Goal: Transaction & Acquisition: Download file/media

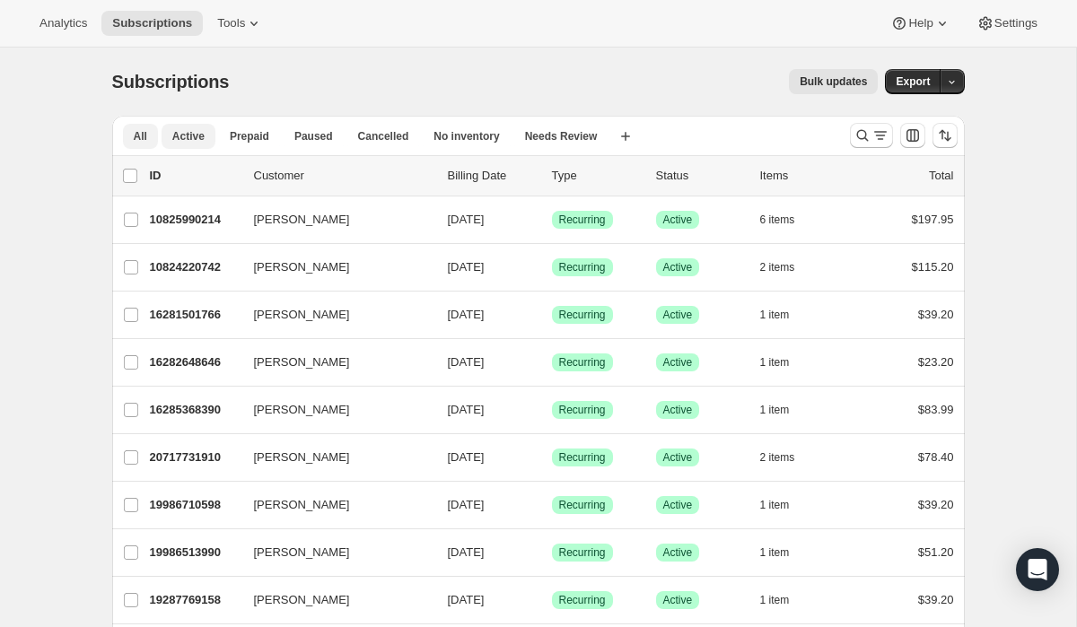
click at [191, 140] on span "Active" at bounding box center [188, 136] width 32 height 14
click at [914, 134] on icon "Customize table column order and visibility" at bounding box center [913, 136] width 18 height 18
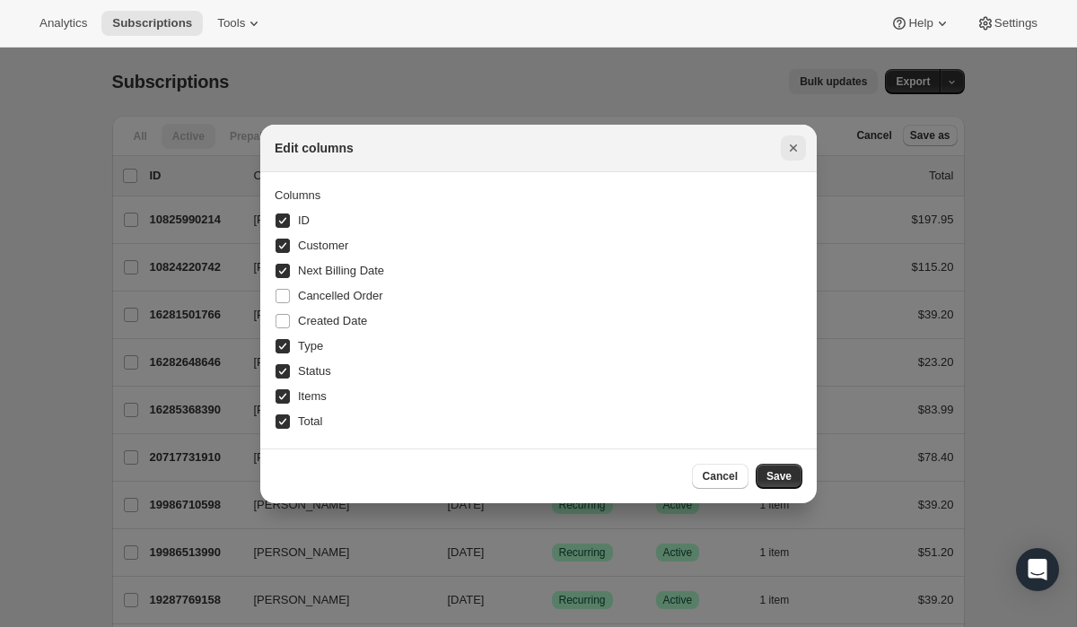
click at [791, 148] on icon "Close" at bounding box center [793, 148] width 18 height 18
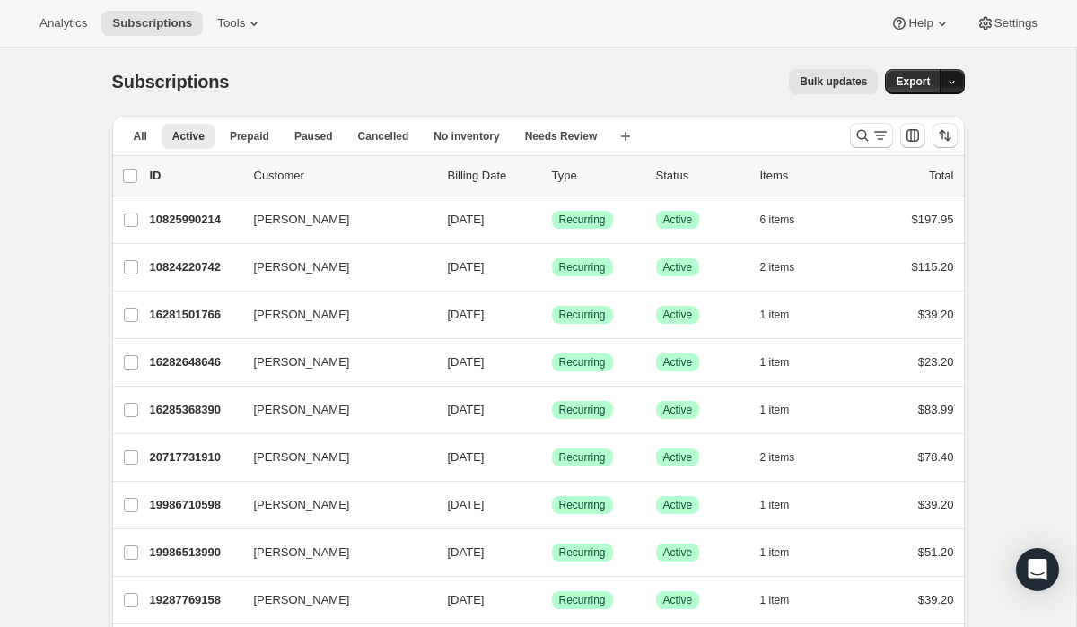
click at [948, 82] on icon "button" at bounding box center [952, 82] width 12 height 12
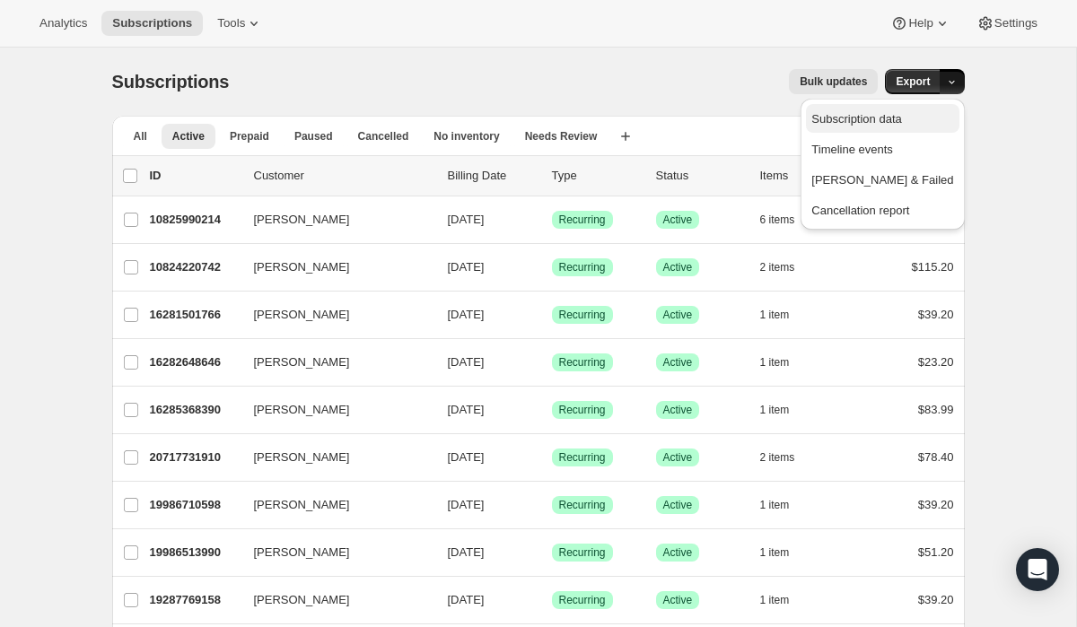
click at [901, 120] on span "Subscription data" at bounding box center [856, 118] width 90 height 13
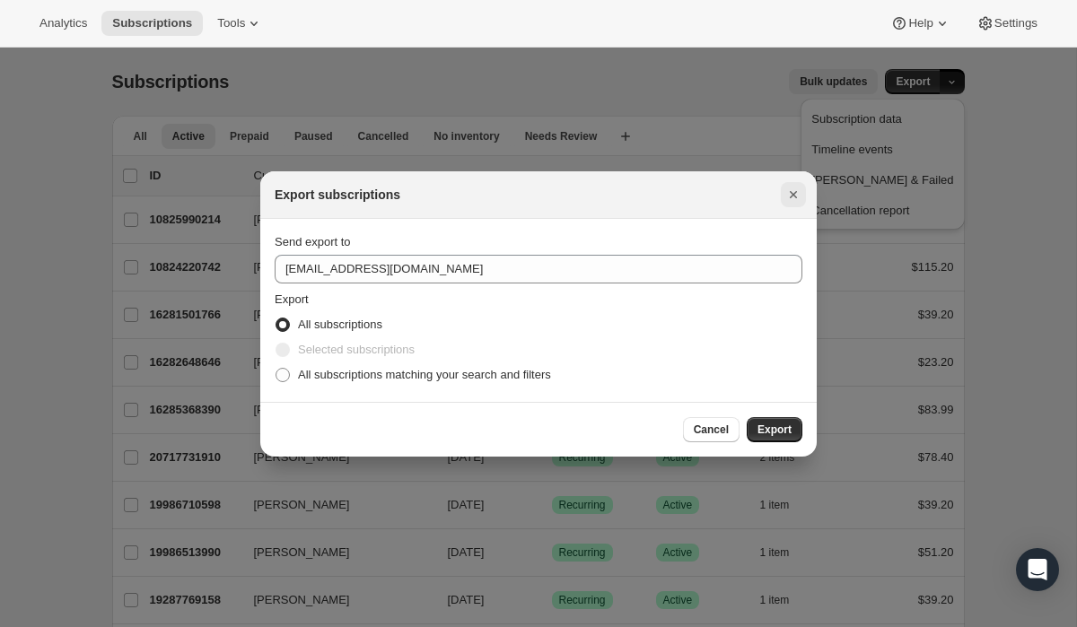
click at [805, 195] on button "Close" at bounding box center [793, 194] width 25 height 25
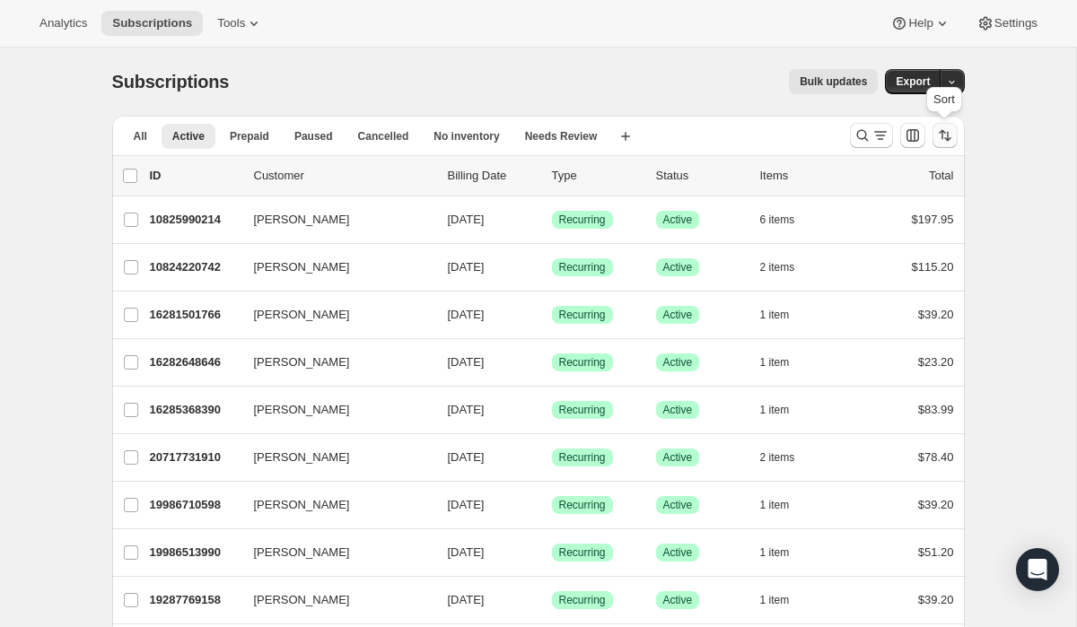
click at [944, 135] on icon "Sort the results" at bounding box center [945, 136] width 18 height 18
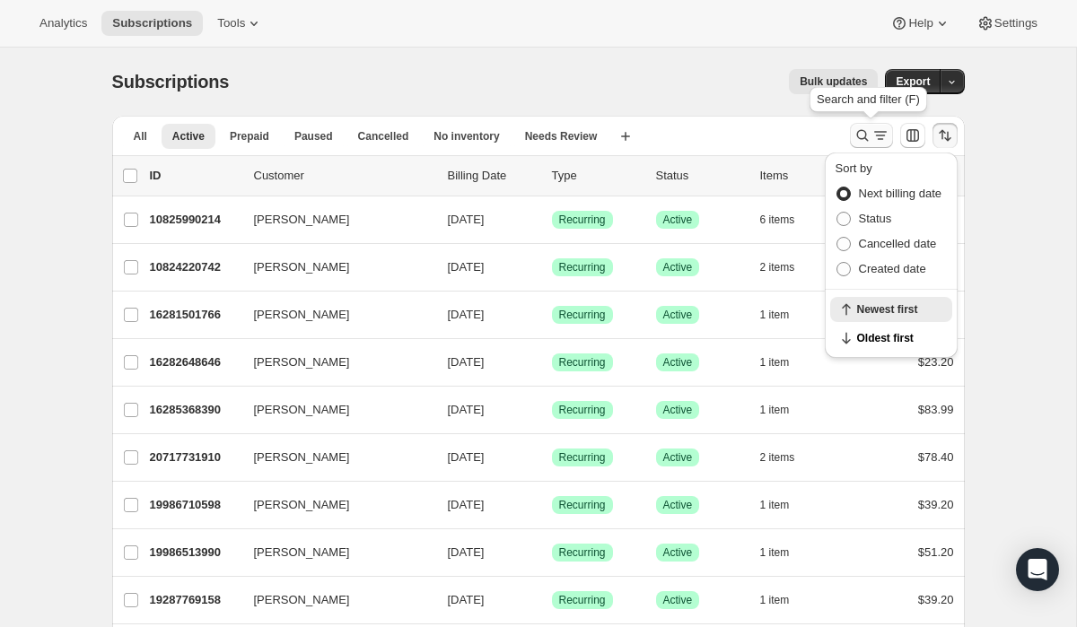
click at [882, 136] on icon "Search and filter results" at bounding box center [880, 136] width 18 height 18
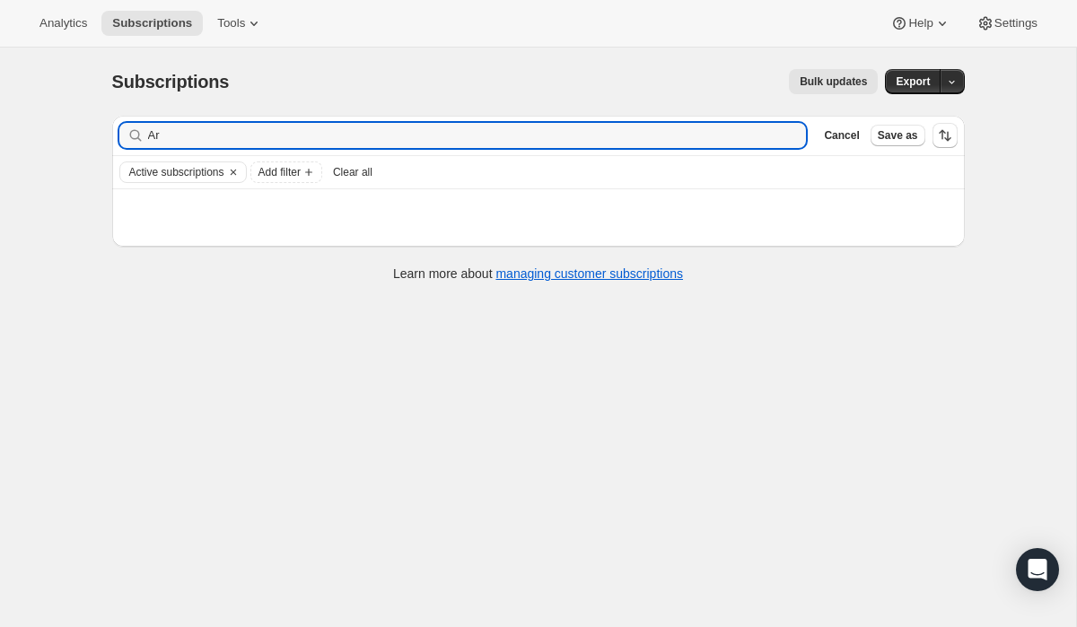
type input "A"
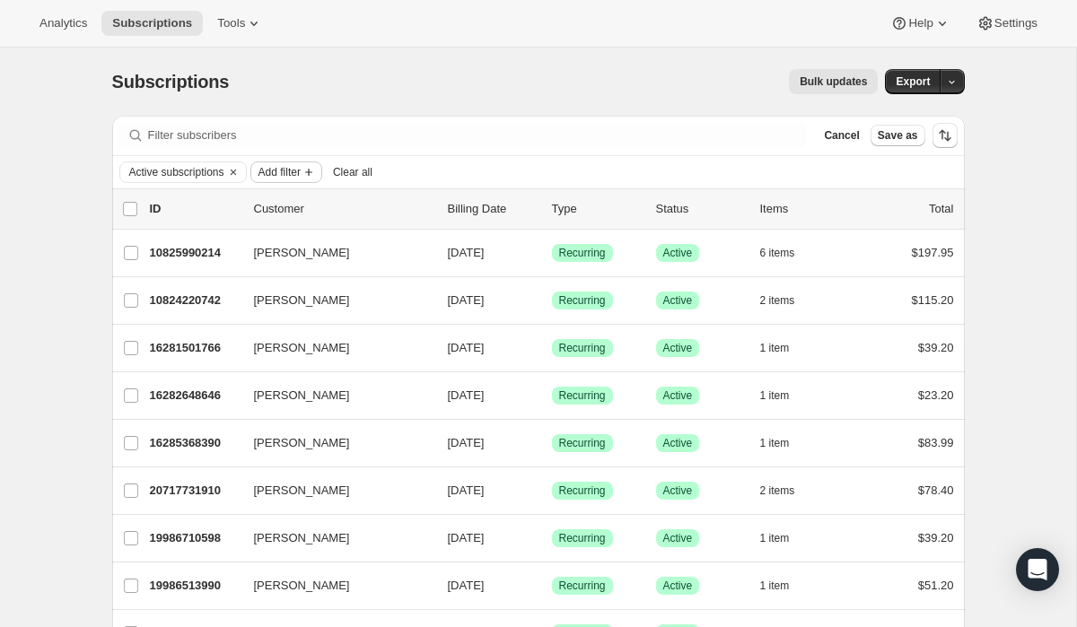
click at [312, 172] on icon "Add filter" at bounding box center [308, 172] width 7 height 7
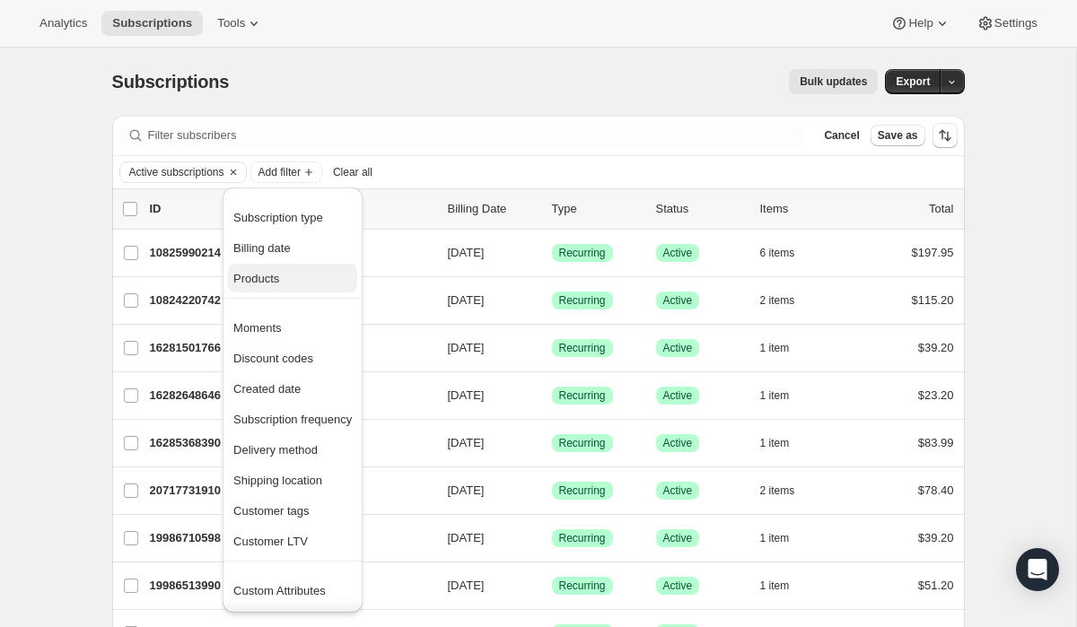
click at [261, 283] on span "Products" at bounding box center [256, 278] width 46 height 13
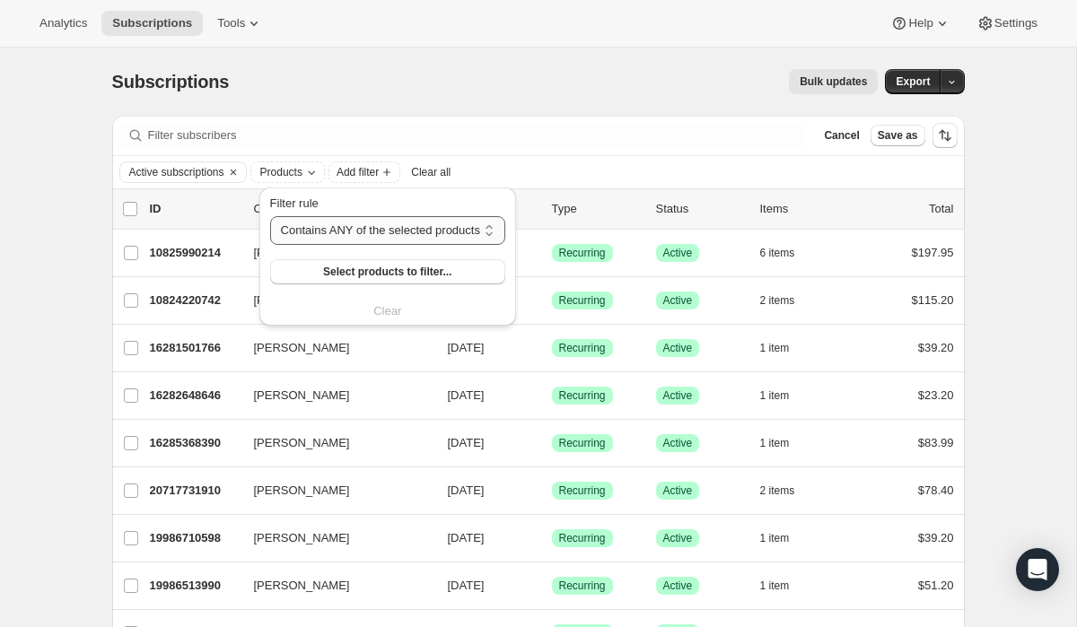
click at [501, 233] on select "Contains ANY of the selected products Contains ALL of the selected products Con…" at bounding box center [387, 230] width 235 height 29
click at [439, 273] on span "Select products to filter..." at bounding box center [387, 272] width 128 height 14
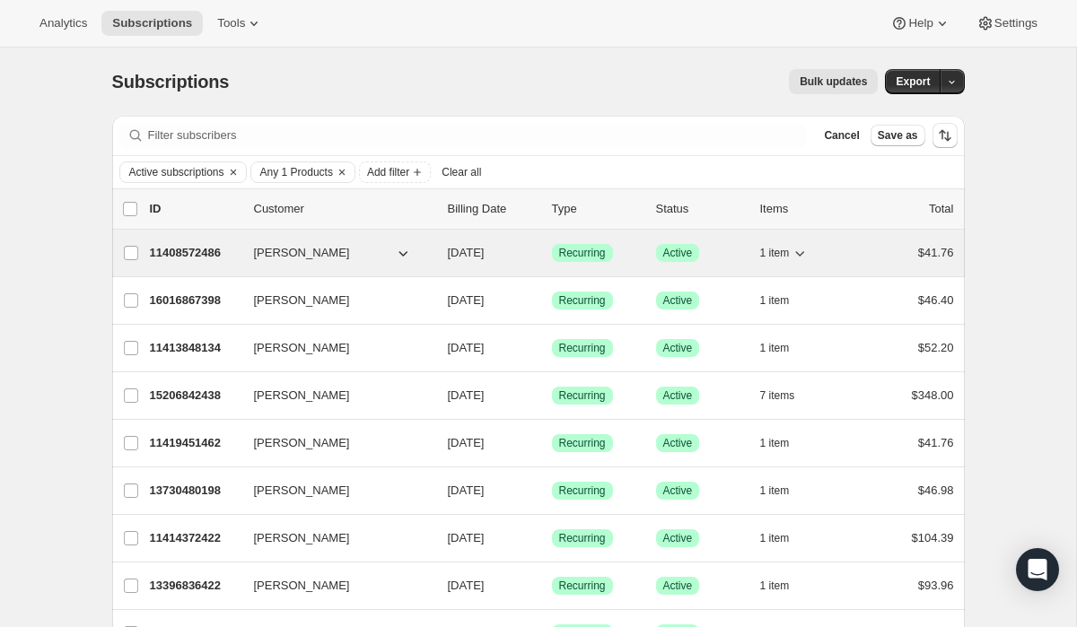
click at [188, 252] on p "11408572486" at bounding box center [195, 253] width 90 height 18
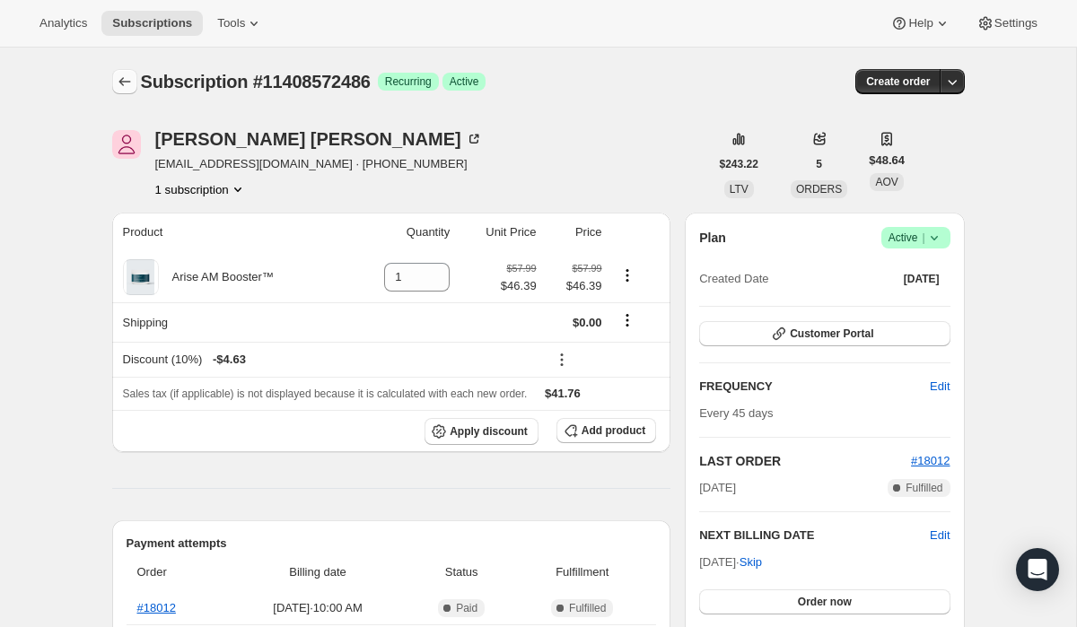
click at [123, 80] on icon "Subscriptions" at bounding box center [125, 82] width 18 height 18
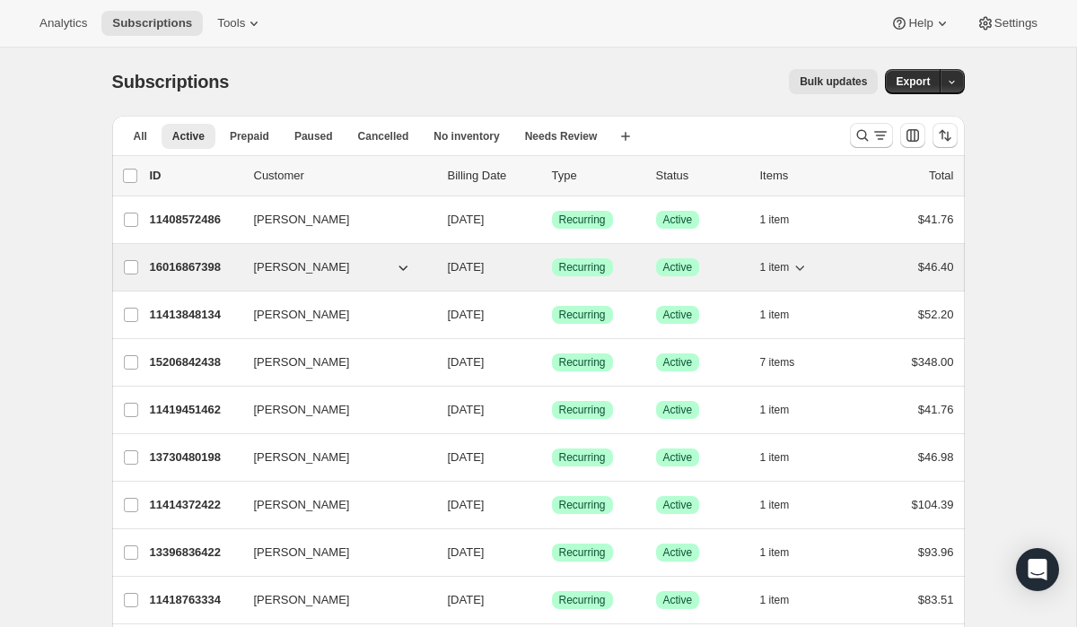
click at [189, 267] on p "16016867398" at bounding box center [195, 267] width 90 height 18
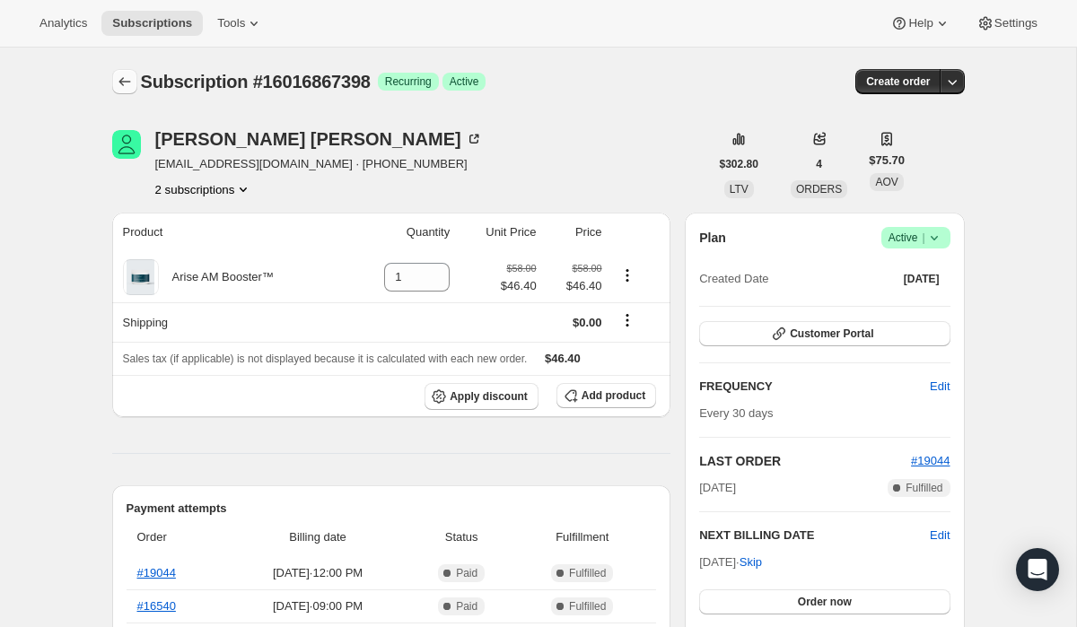
click at [126, 80] on icon "Subscriptions" at bounding box center [125, 82] width 18 height 18
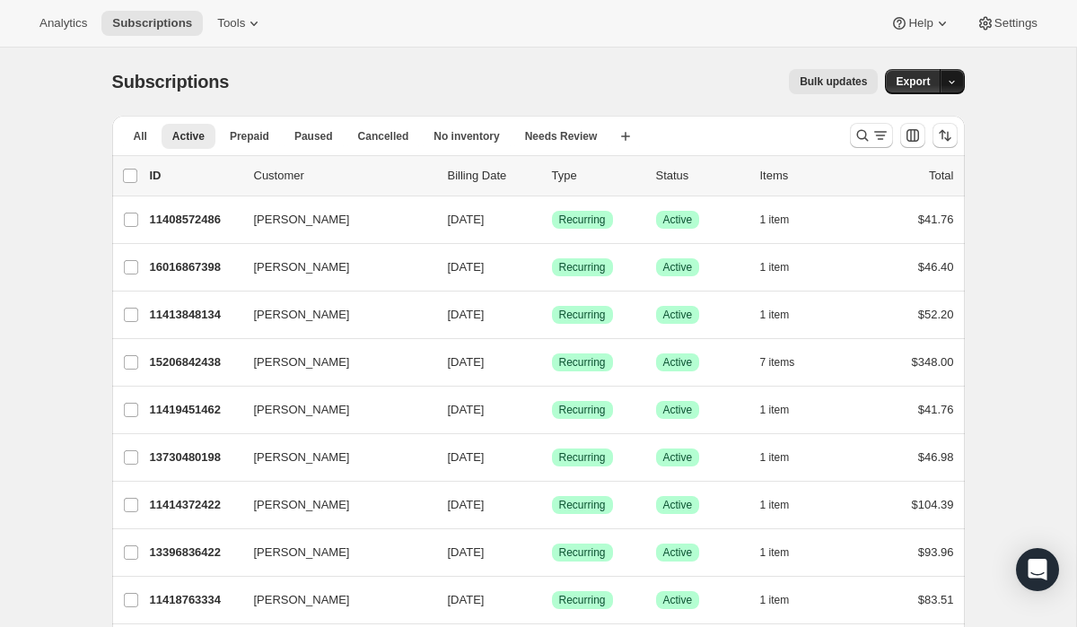
click at [954, 80] on icon "button" at bounding box center [952, 82] width 12 height 12
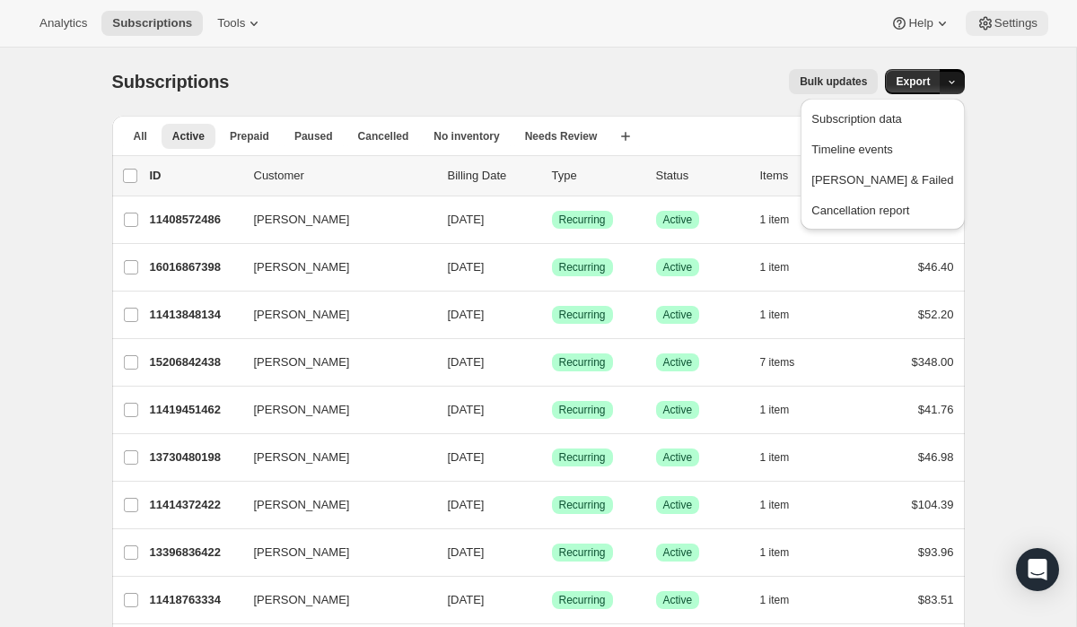
click at [1009, 24] on span "Settings" at bounding box center [1015, 23] width 43 height 14
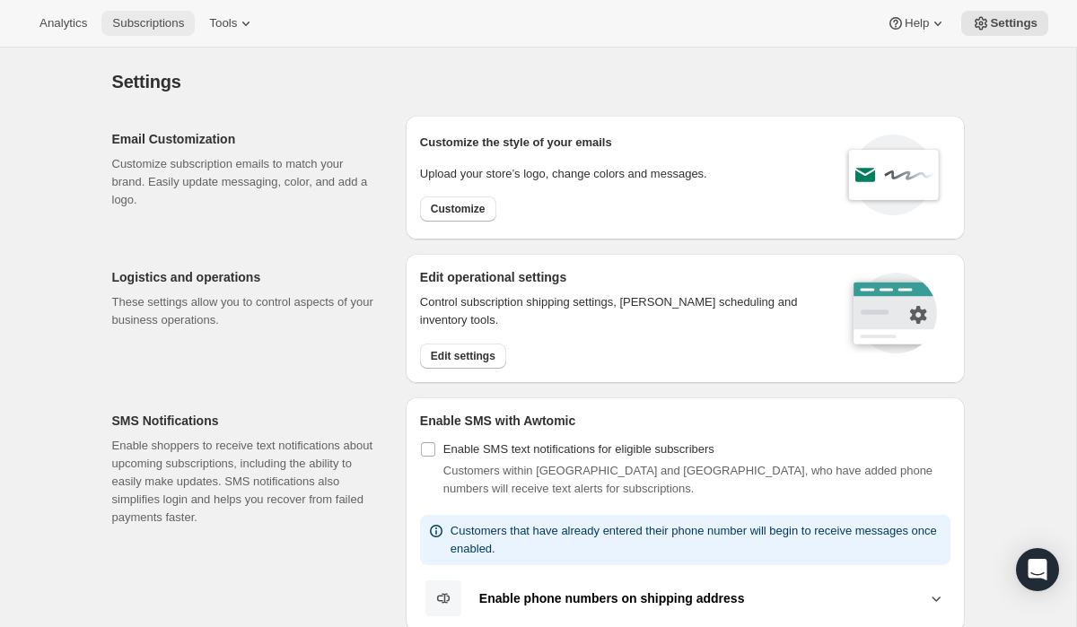
click at [154, 29] on span "Subscriptions" at bounding box center [148, 23] width 72 height 14
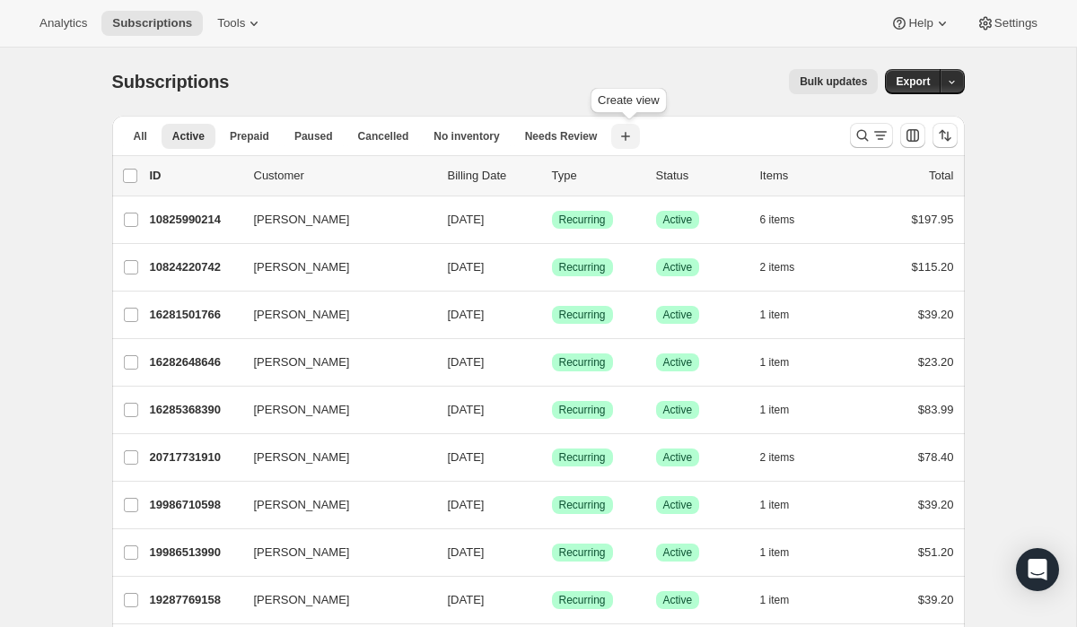
click at [629, 136] on icon "button" at bounding box center [625, 136] width 9 height 9
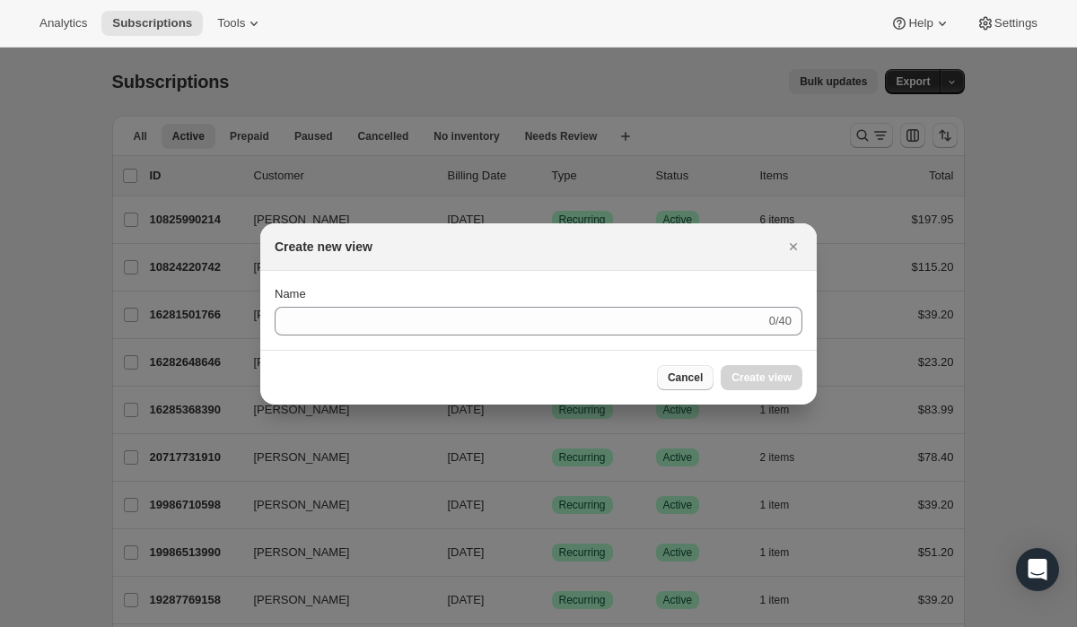
click at [698, 376] on span "Cancel" at bounding box center [685, 378] width 35 height 14
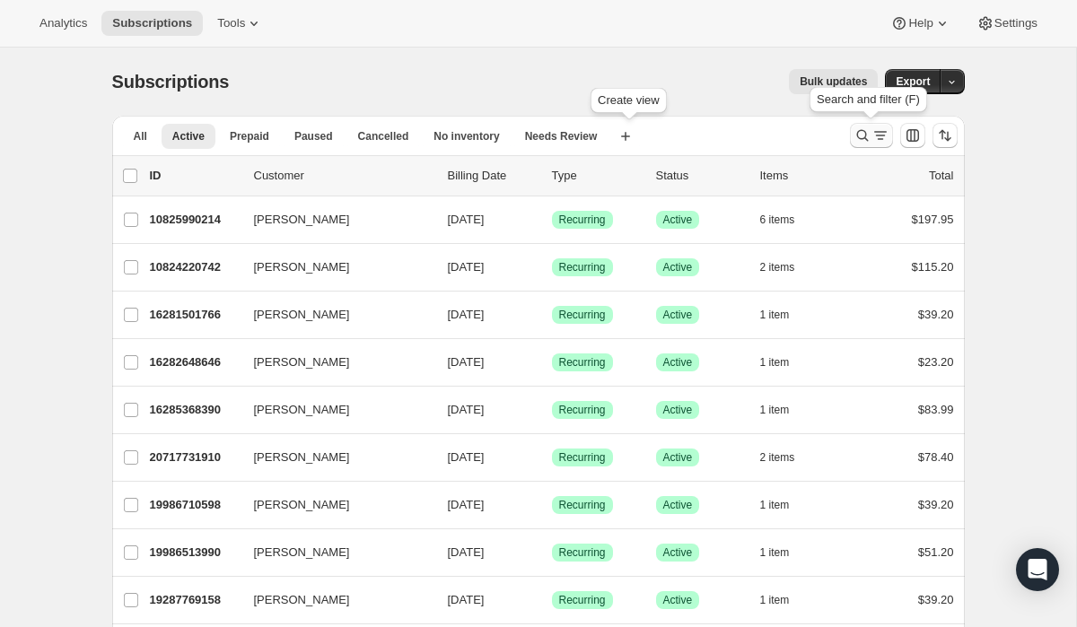
click at [883, 135] on icon "Search and filter results" at bounding box center [880, 136] width 10 height 2
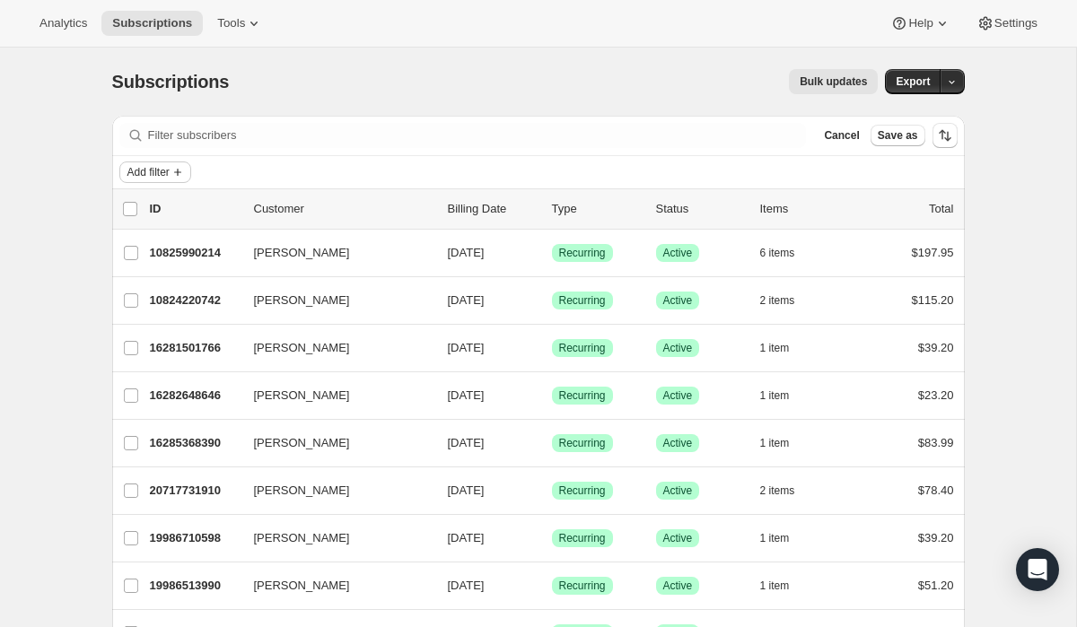
click at [181, 172] on icon "Add filter" at bounding box center [177, 172] width 7 height 7
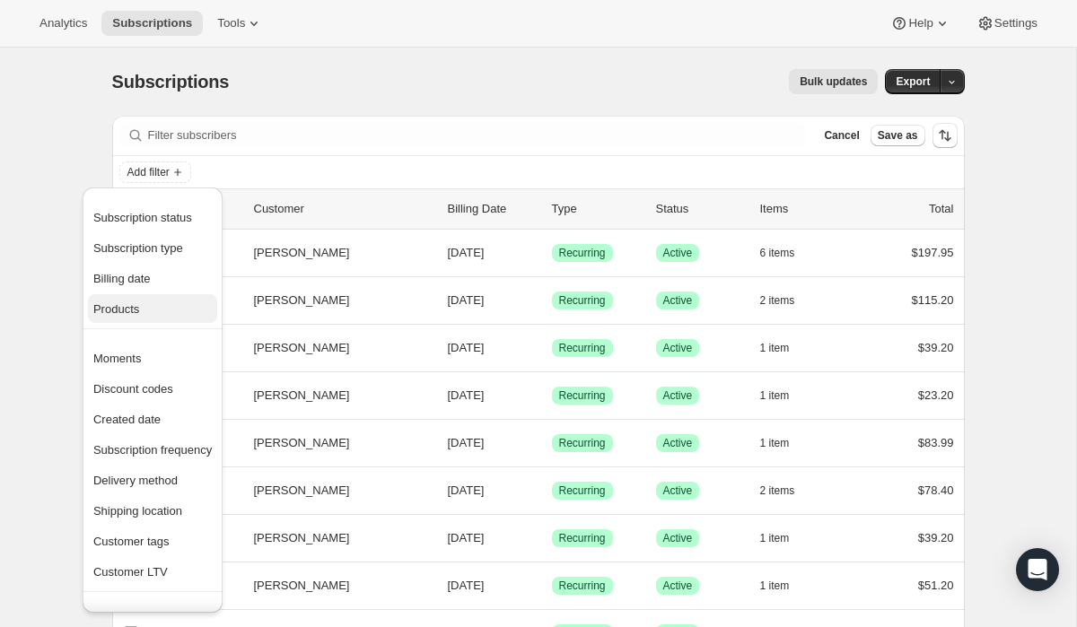
click at [126, 312] on span "Products" at bounding box center [116, 308] width 46 height 13
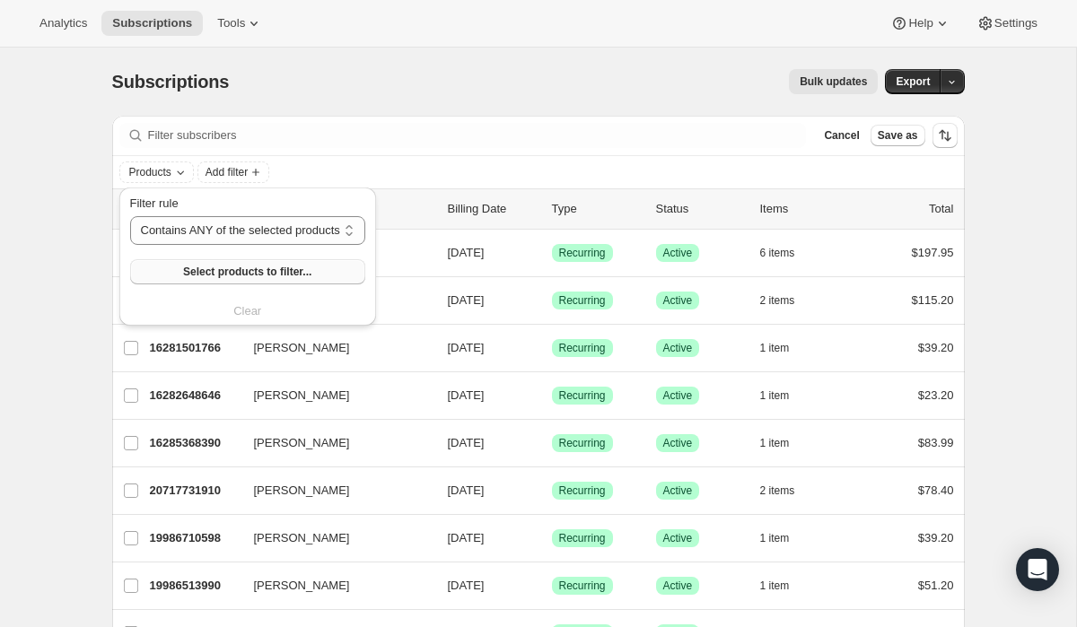
click at [221, 273] on span "Select products to filter..." at bounding box center [247, 272] width 128 height 14
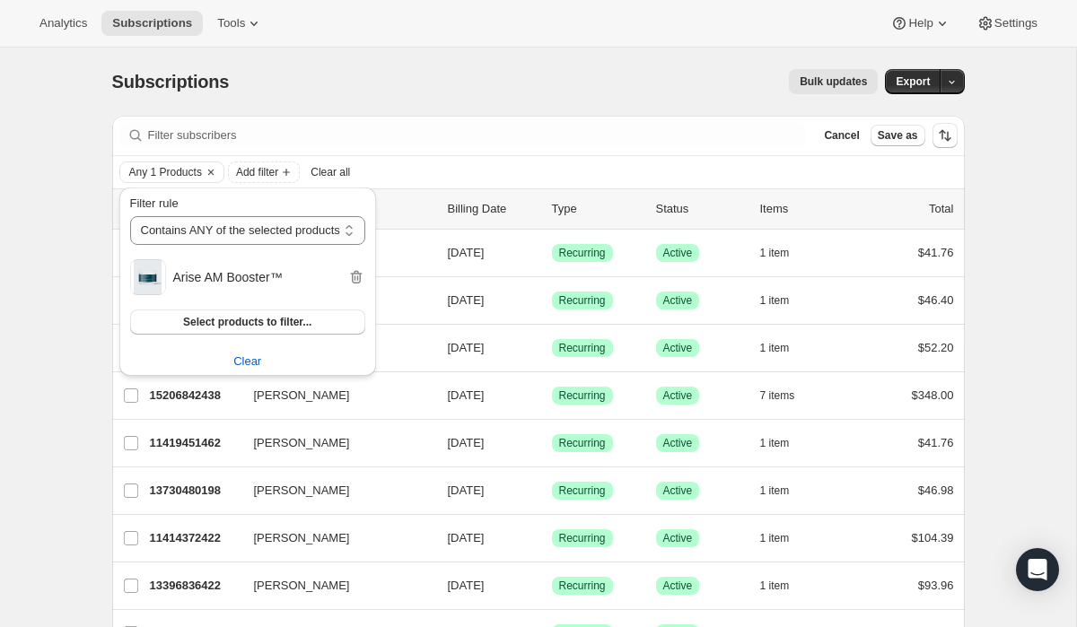
click at [625, 174] on div "Any 1 Products Add filter Clear all" at bounding box center [538, 173] width 838 height 22
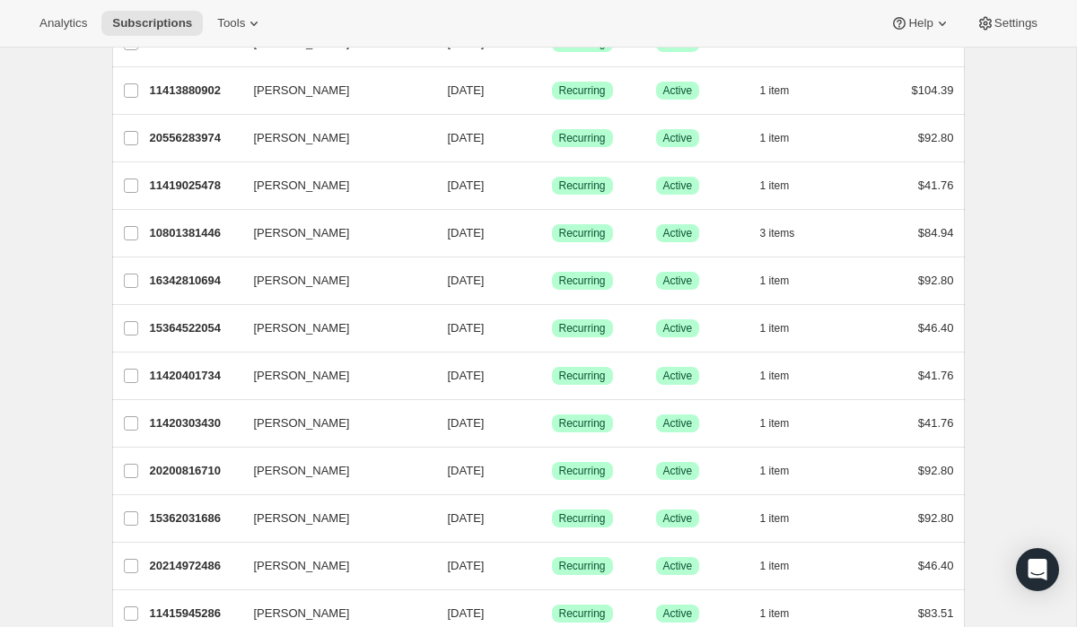
scroll to position [2080, 0]
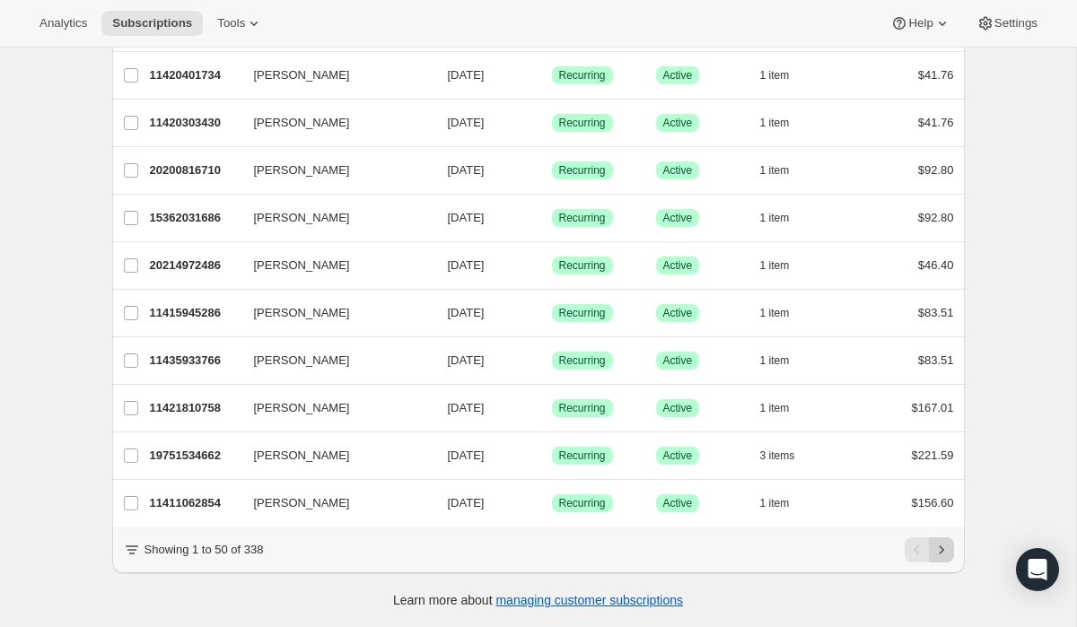
click at [940, 552] on icon "Next" at bounding box center [941, 550] width 4 height 8
click at [942, 551] on icon "Next" at bounding box center [941, 550] width 18 height 18
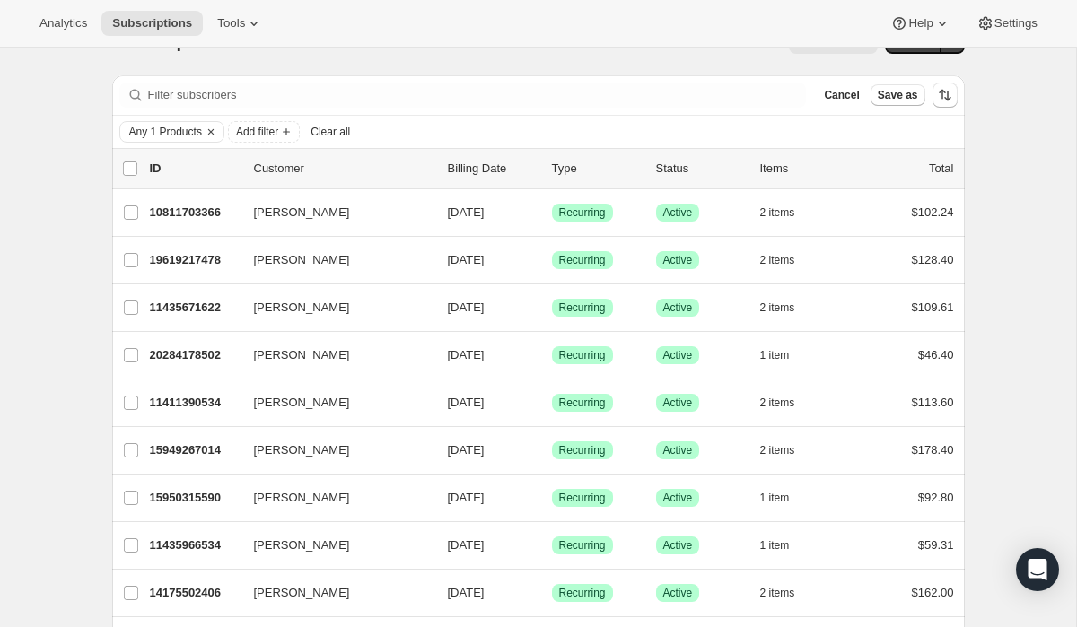
scroll to position [0, 0]
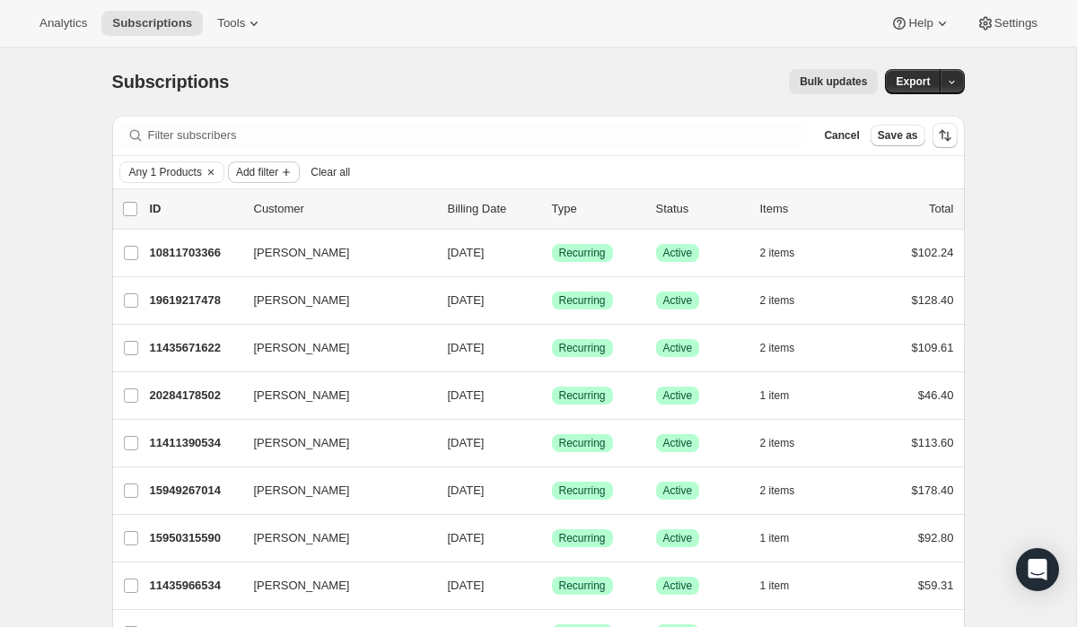
click at [260, 173] on span "Add filter" at bounding box center [257, 172] width 42 height 14
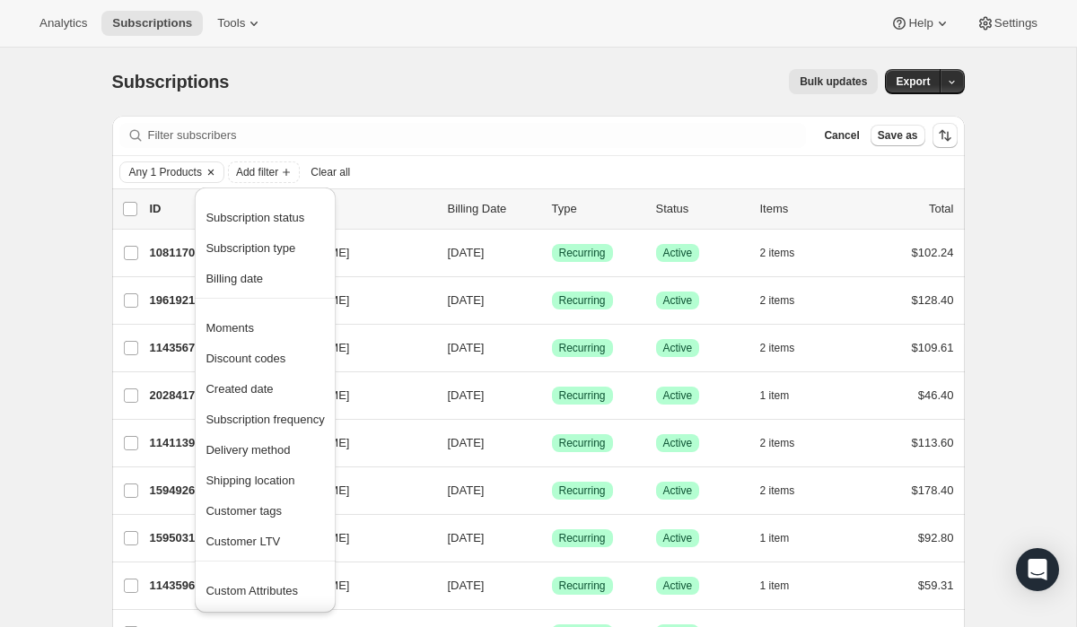
click at [214, 170] on icon "Clear" at bounding box center [210, 172] width 5 height 5
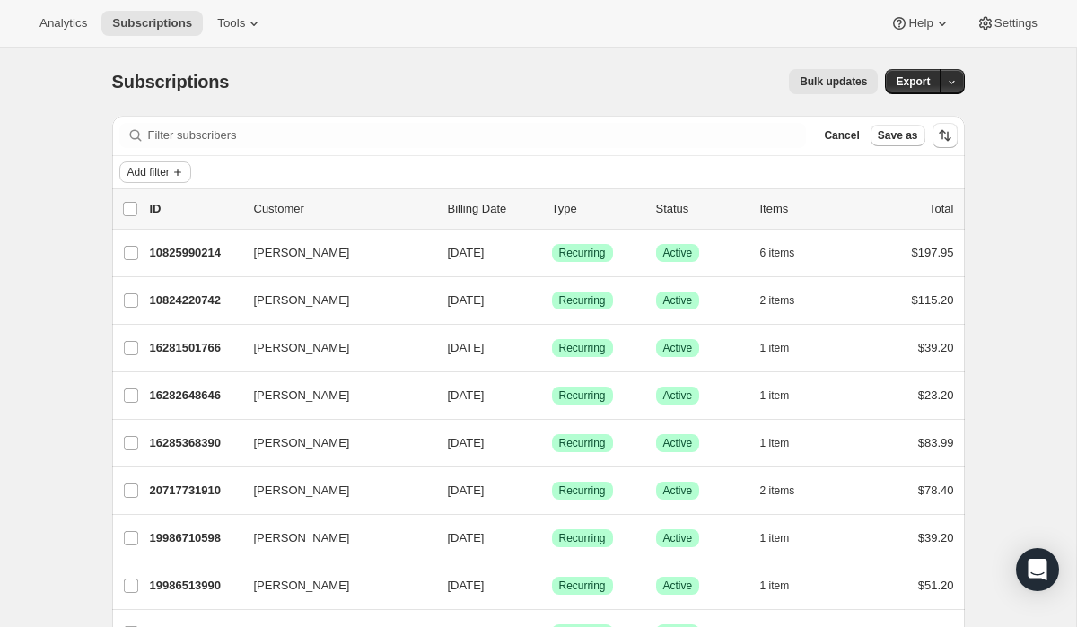
click at [181, 173] on icon "Add filter" at bounding box center [177, 172] width 7 height 7
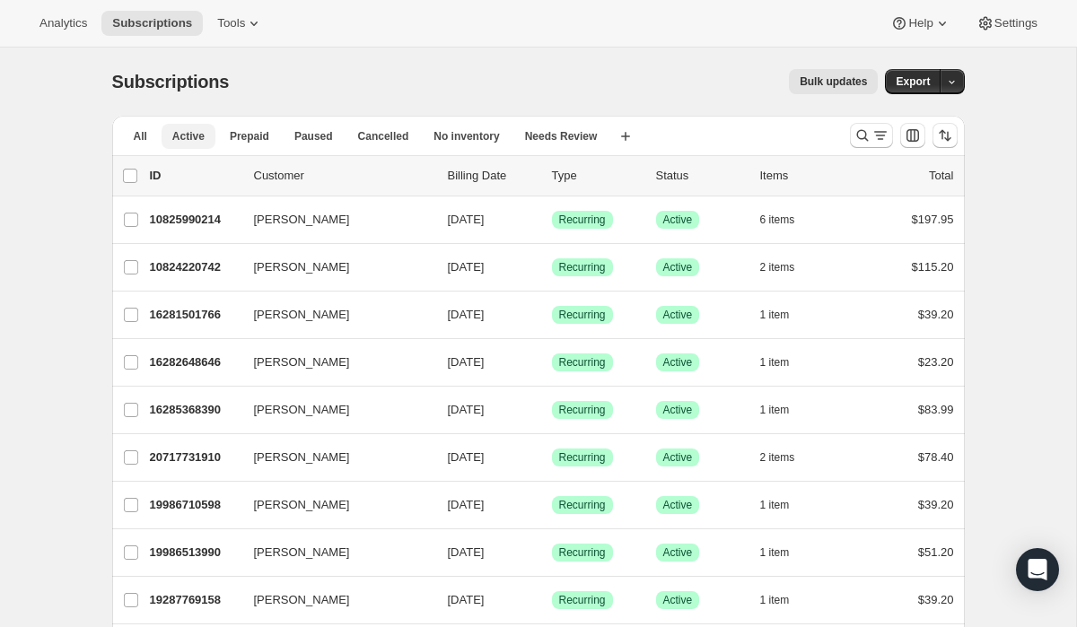
click at [192, 135] on span "Active" at bounding box center [188, 136] width 32 height 14
click at [876, 135] on icon "Search and filter results" at bounding box center [880, 136] width 18 height 18
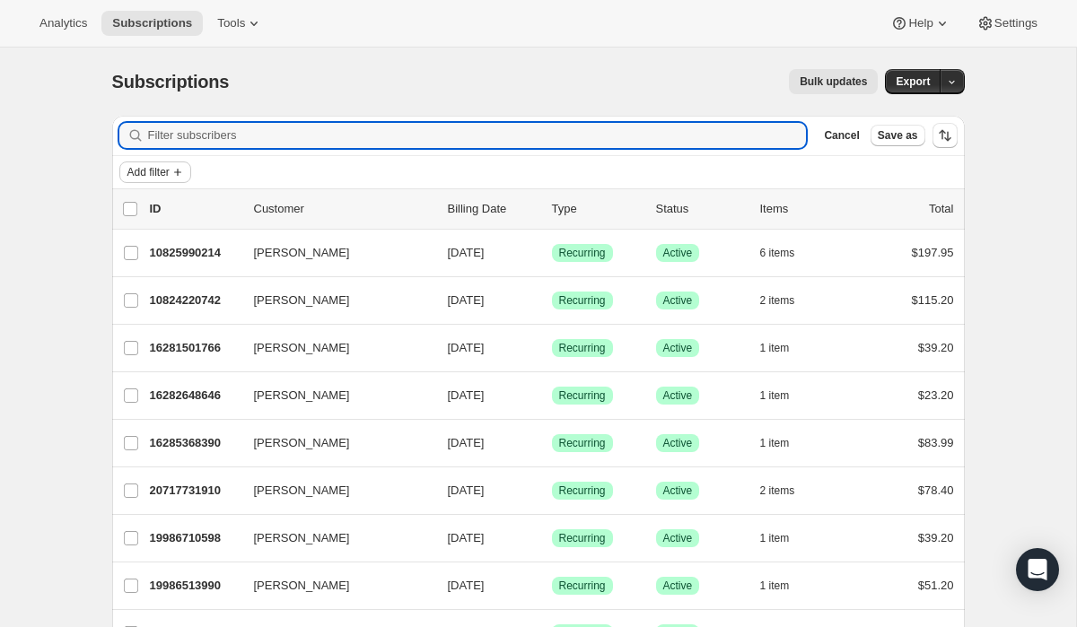
click at [184, 172] on icon "Add filter" at bounding box center [177, 172] width 14 height 14
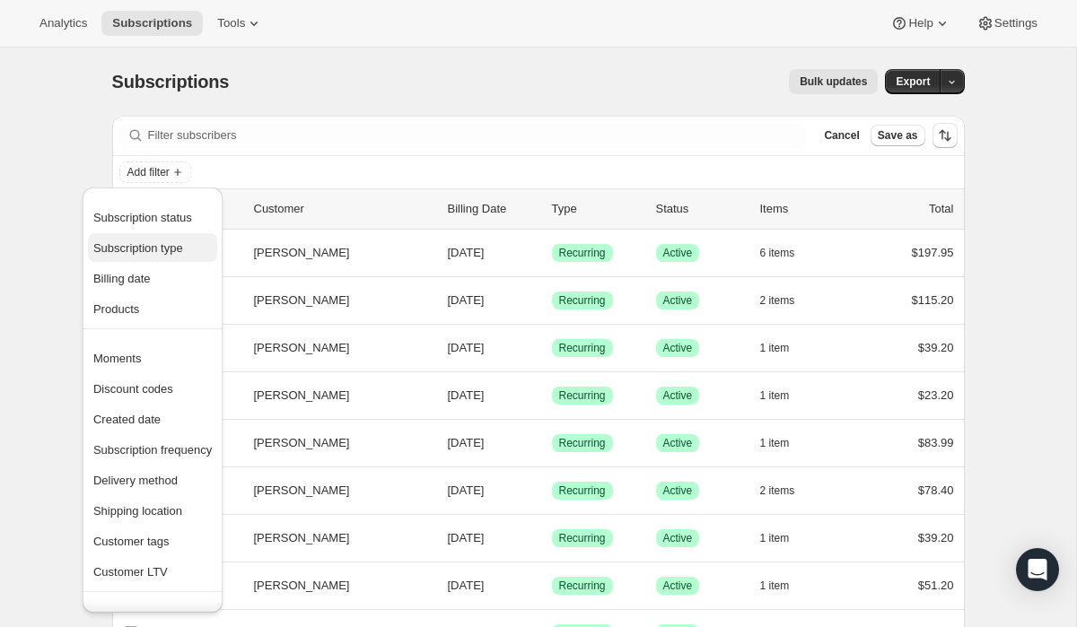
click at [170, 249] on span "Subscription type" at bounding box center [138, 247] width 90 height 13
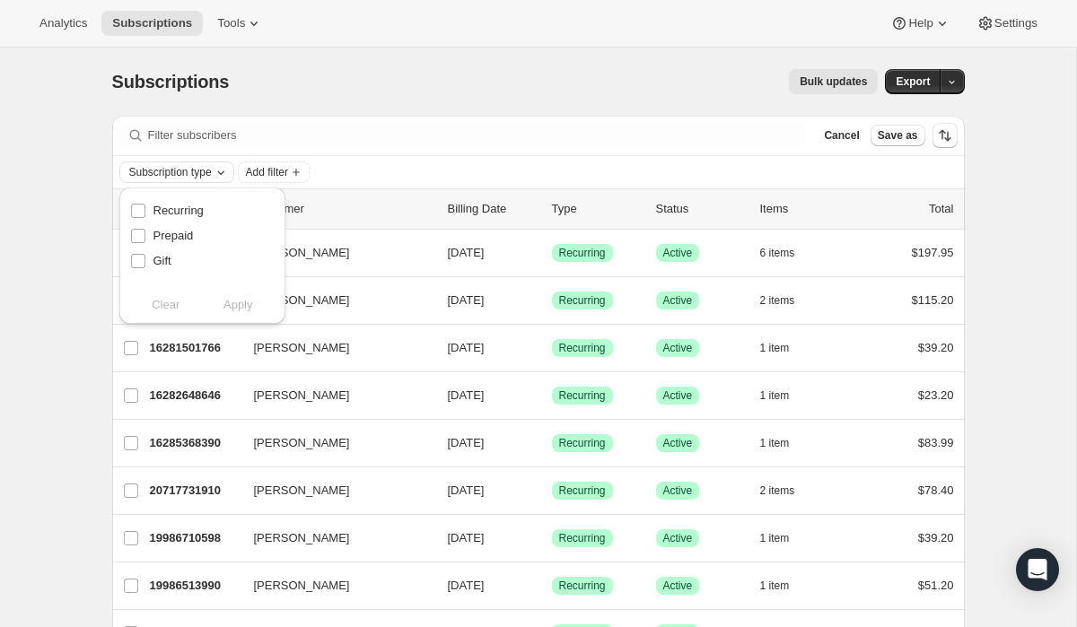
click at [228, 171] on icon "Subscription type" at bounding box center [221, 172] width 14 height 14
click at [228, 170] on icon "Subscription type" at bounding box center [221, 172] width 14 height 14
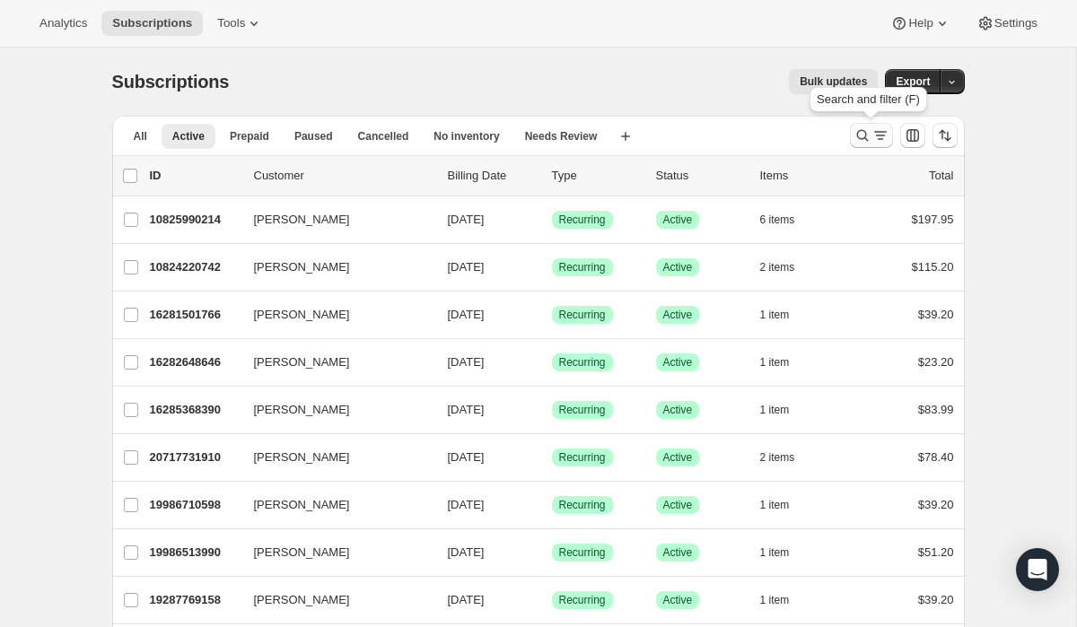
click at [888, 136] on button "Search and filter results" at bounding box center [871, 135] width 43 height 25
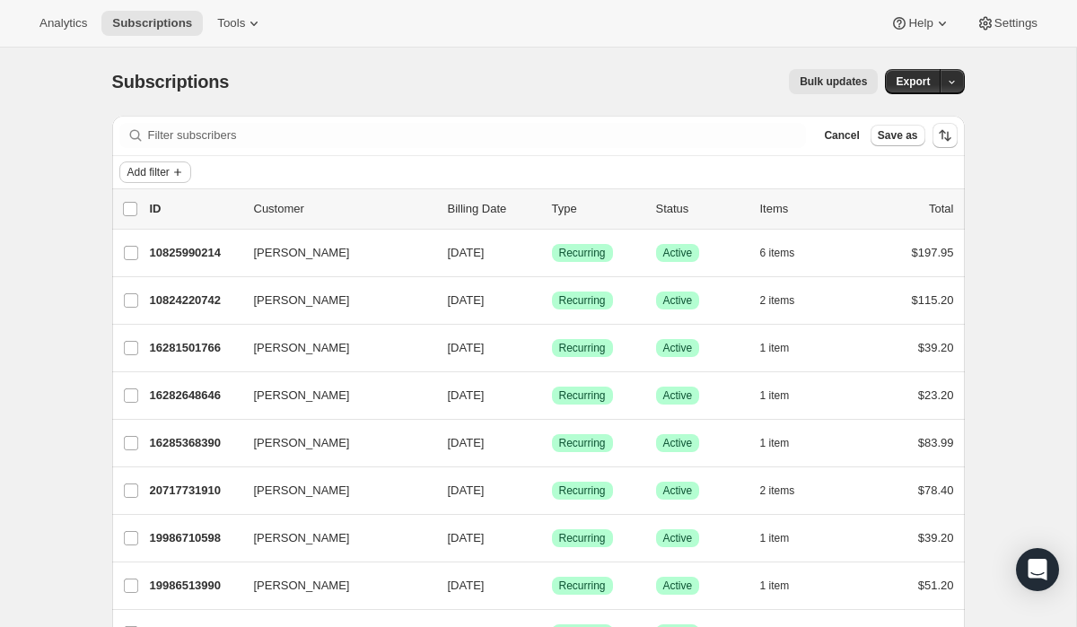
click at [181, 171] on icon "Add filter" at bounding box center [177, 172] width 7 height 7
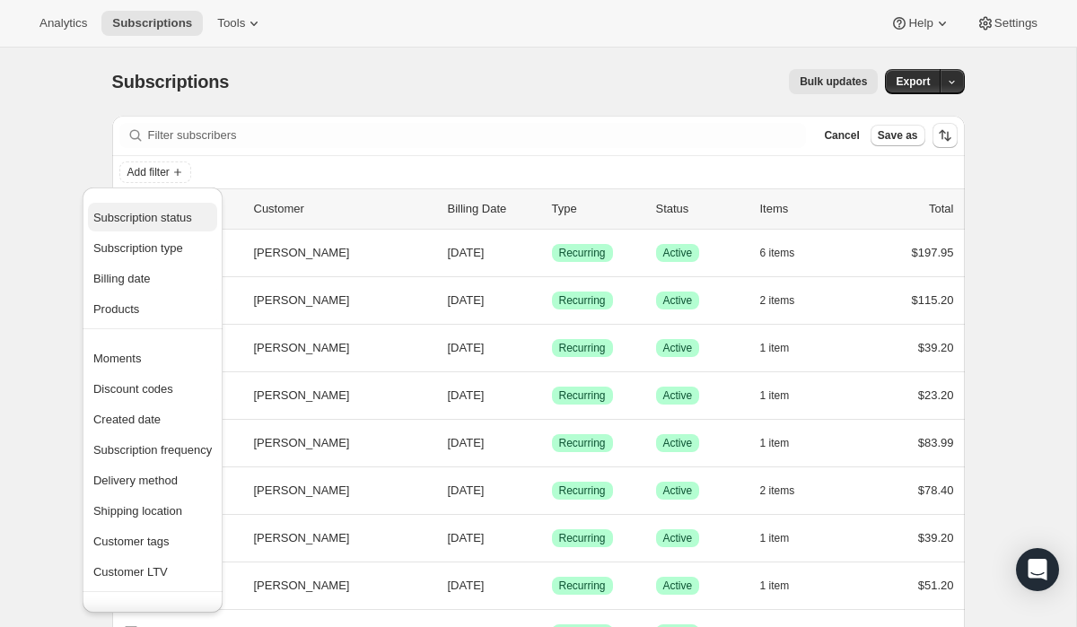
click at [177, 214] on span "Subscription status" at bounding box center [142, 217] width 99 height 13
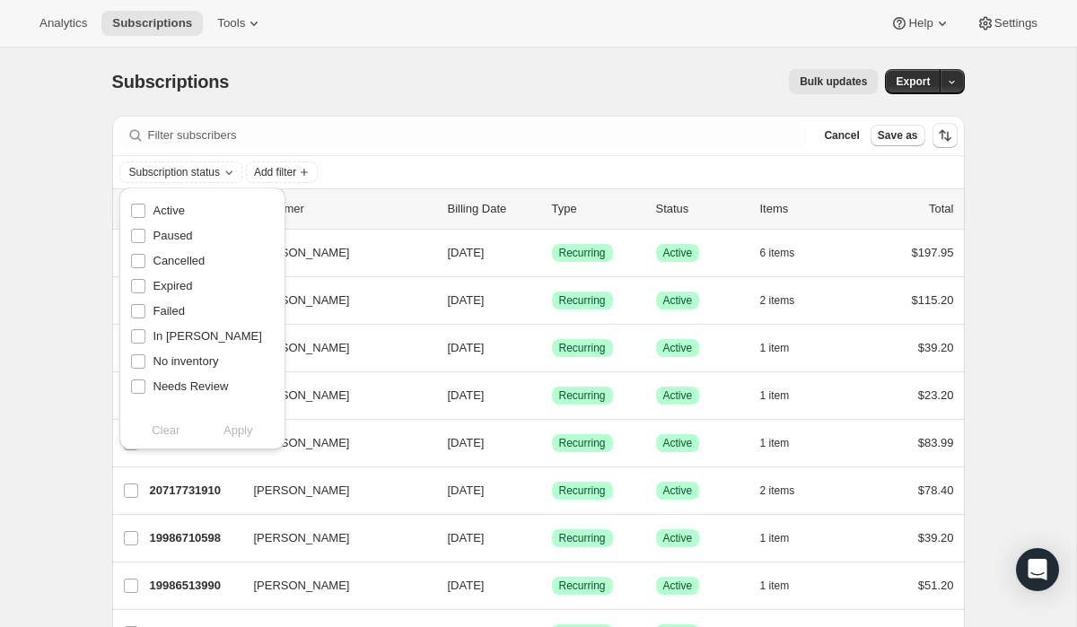
click at [177, 214] on span "Active" at bounding box center [168, 210] width 31 height 13
click at [145, 214] on input "Active" at bounding box center [138, 211] width 14 height 14
checkbox input "true"
click at [234, 430] on span "Apply" at bounding box center [238, 431] width 30 height 18
click at [312, 172] on icon "Add filter" at bounding box center [308, 172] width 7 height 7
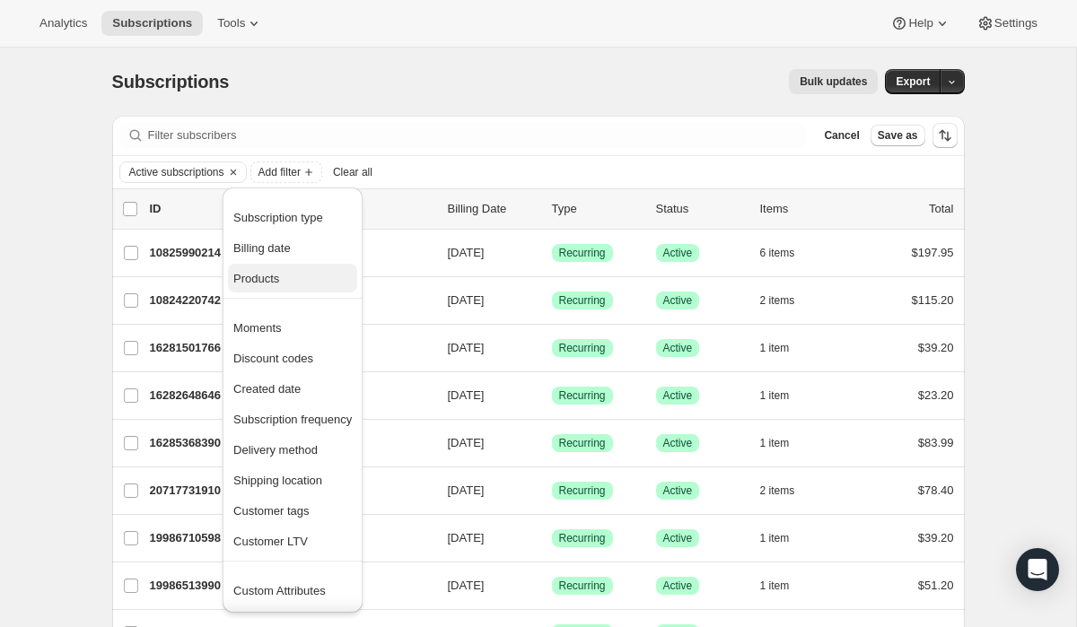
click at [284, 280] on span "Products" at bounding box center [292, 279] width 118 height 18
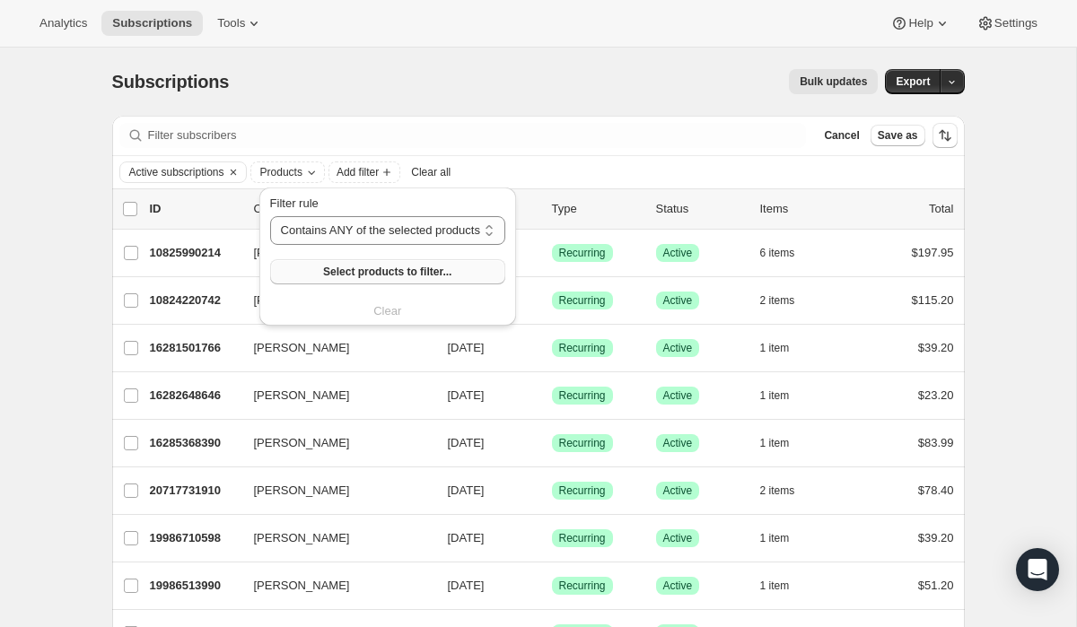
click at [337, 277] on span "Select products to filter..." at bounding box center [387, 272] width 128 height 14
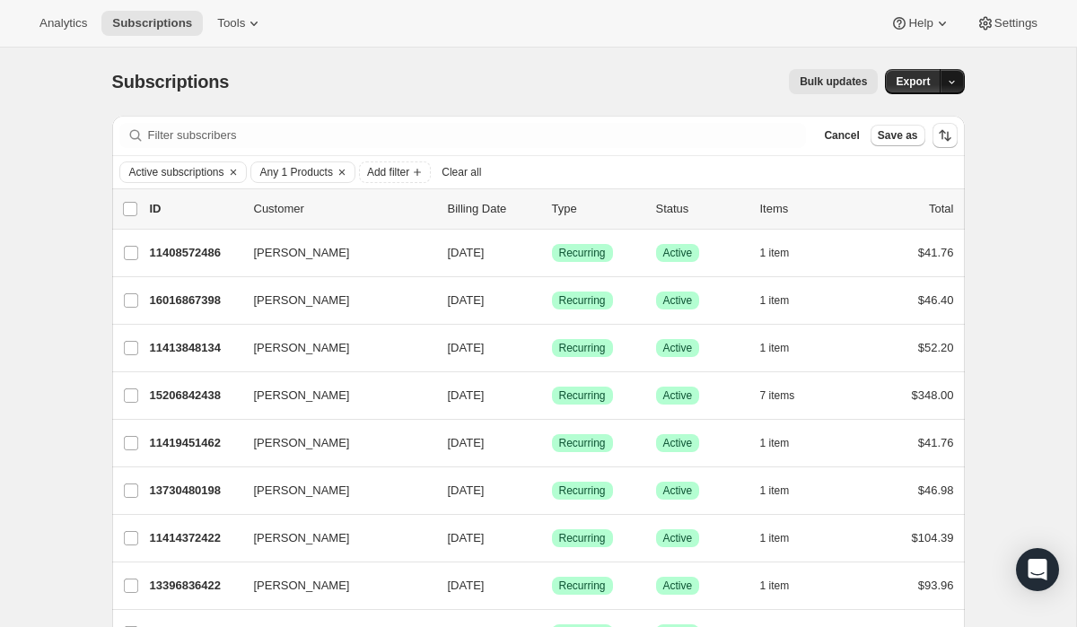
click at [949, 81] on icon "button" at bounding box center [952, 82] width 12 height 12
click at [901, 121] on span "Subscription data" at bounding box center [856, 118] width 90 height 13
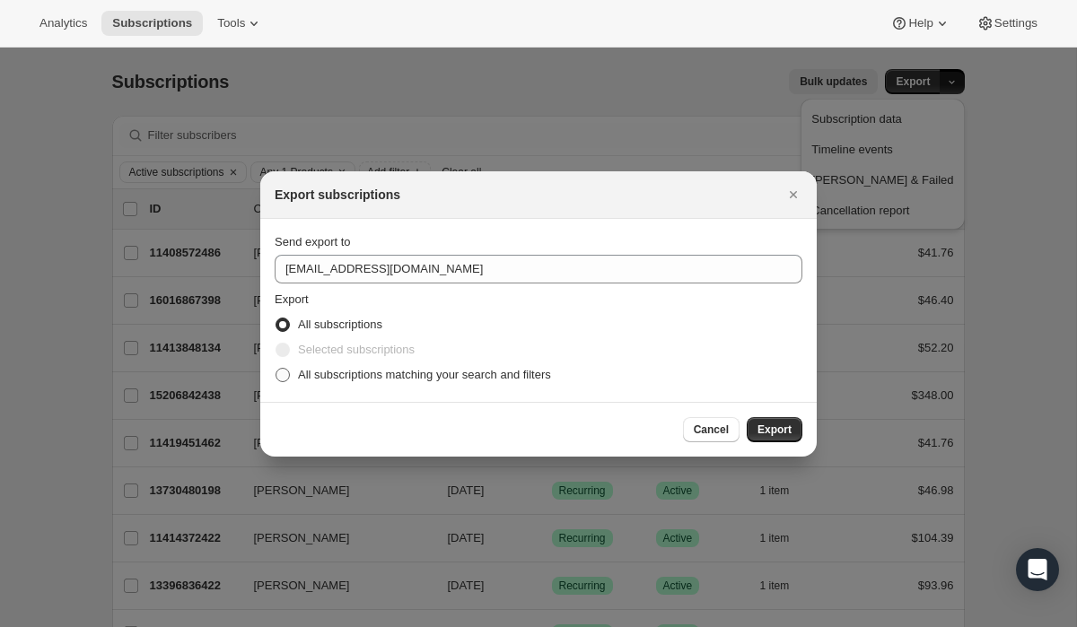
click at [286, 375] on span ":r25d:" at bounding box center [282, 375] width 14 height 14
click at [276, 369] on input "All subscriptions matching your search and filters" at bounding box center [275, 368] width 1 height 1
radio input "true"
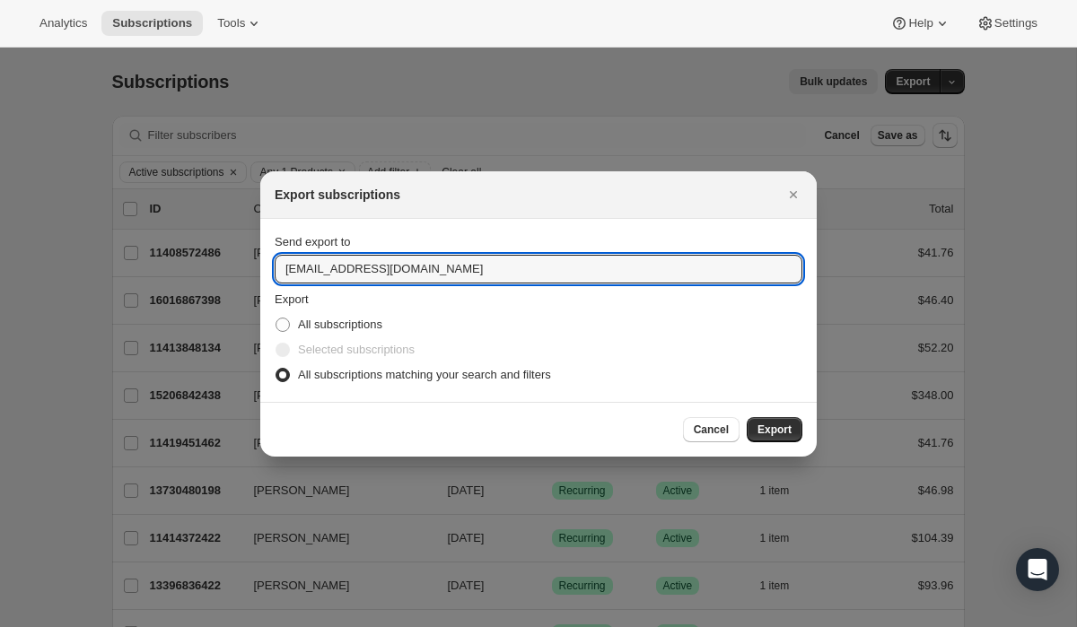
drag, startPoint x: 314, startPoint y: 271, endPoint x: 269, endPoint y: 269, distance: 44.9
click at [269, 269] on section "Send export to [EMAIL_ADDRESS][DOMAIN_NAME] Export All subscriptions Selected s…" at bounding box center [538, 310] width 556 height 183
type input "[PERSON_NAME][EMAIL_ADDRESS][DOMAIN_NAME]"
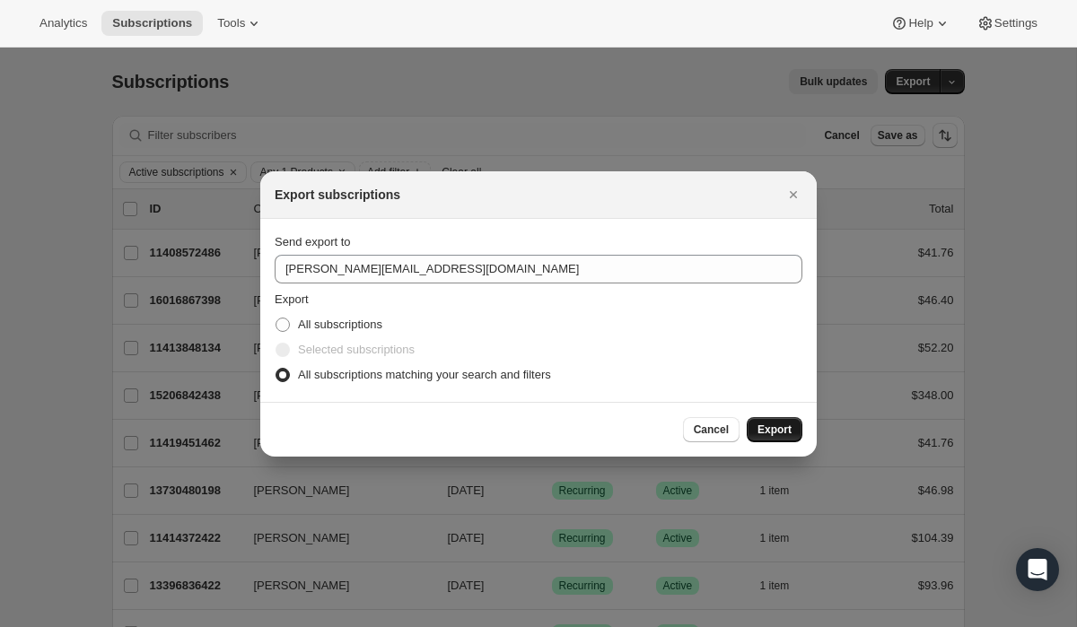
click at [788, 433] on span "Export" at bounding box center [774, 430] width 34 height 14
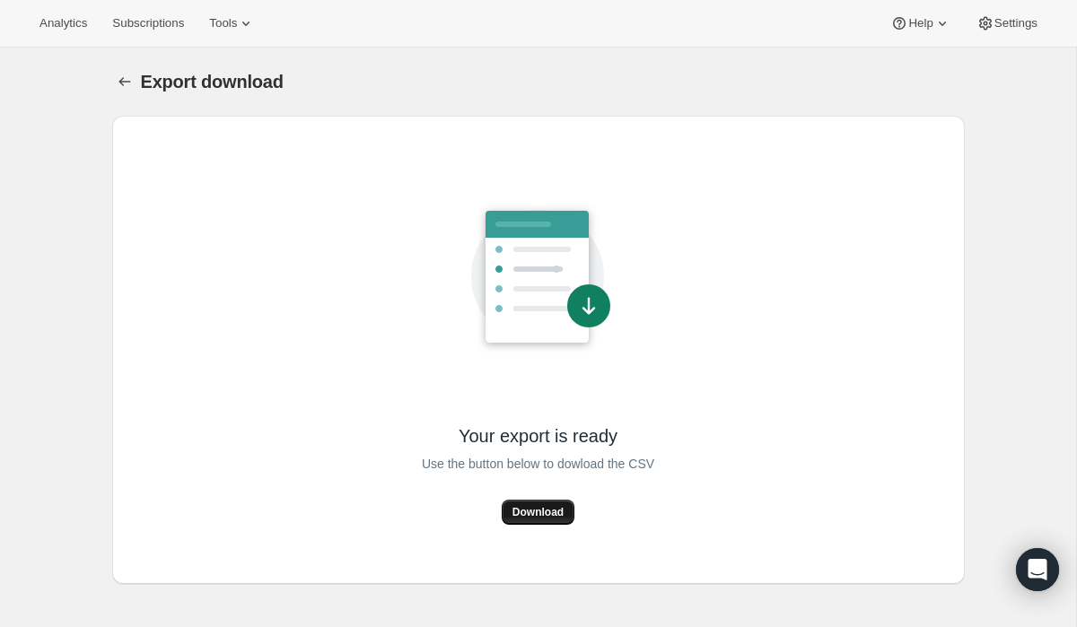
click at [545, 514] on span "Download" at bounding box center [537, 512] width 51 height 14
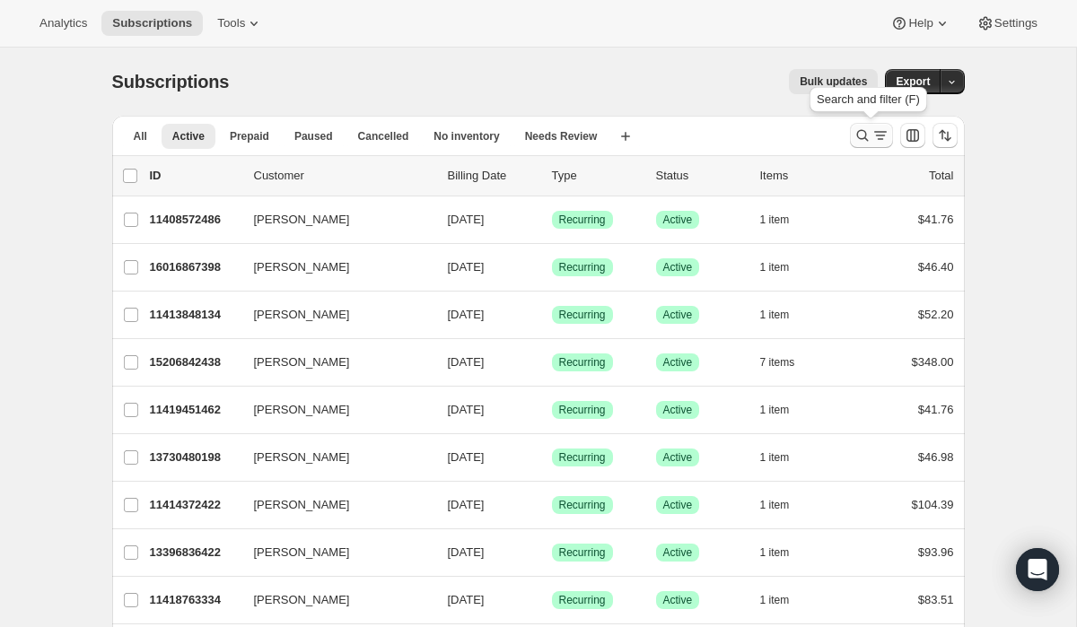
click at [865, 135] on icon "Search and filter results" at bounding box center [862, 136] width 12 height 12
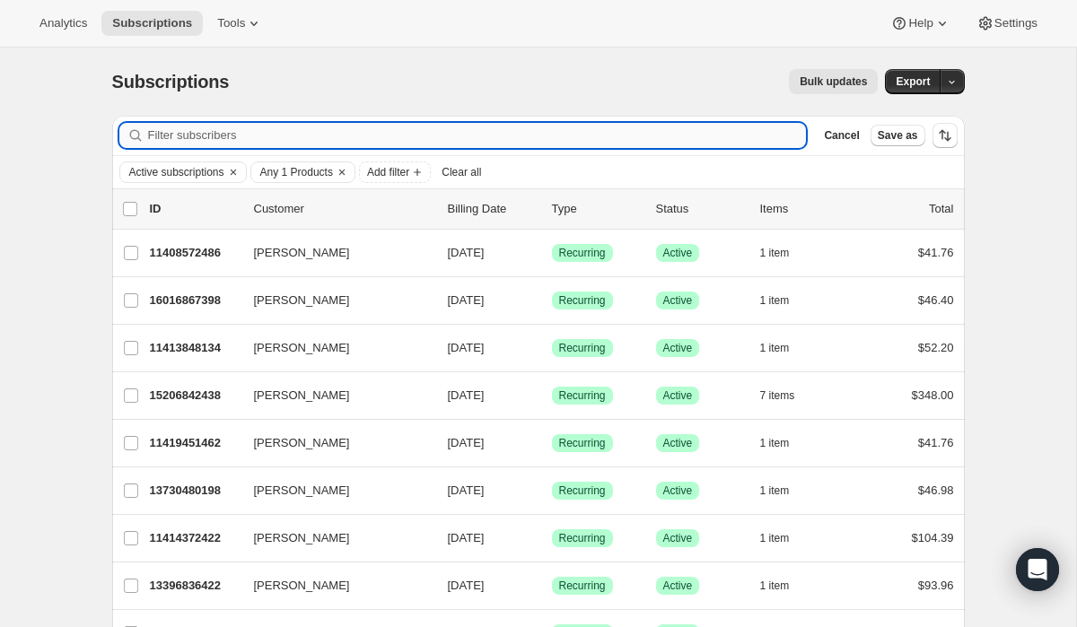
click at [555, 135] on input "Filter subscribers" at bounding box center [477, 135] width 659 height 25
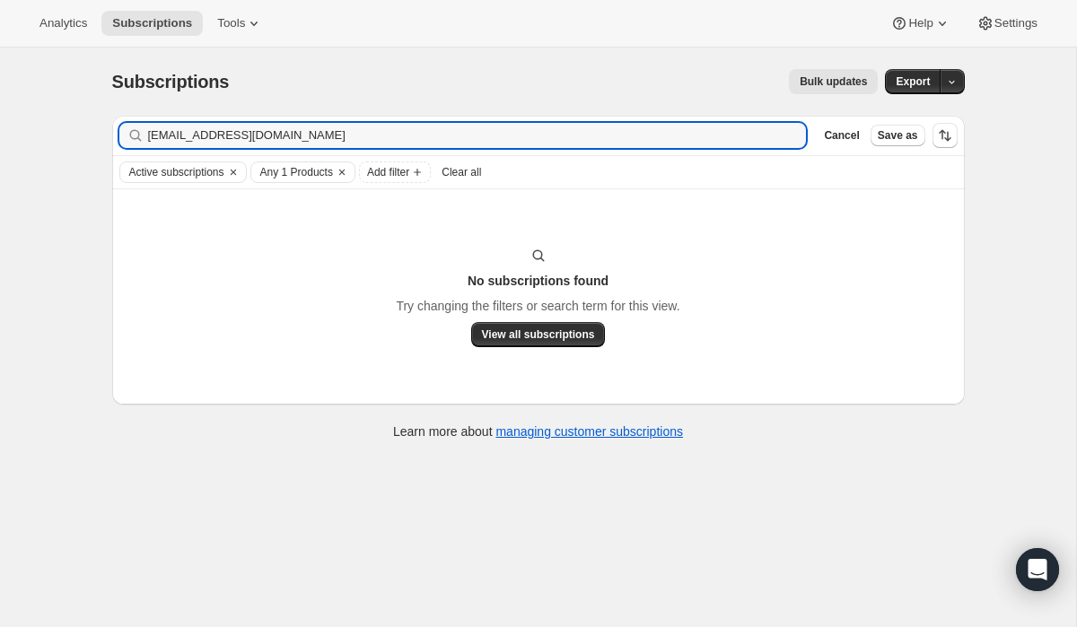
type input "chirocurt@comcast.net"
